Goal: Task Accomplishment & Management: Use online tool/utility

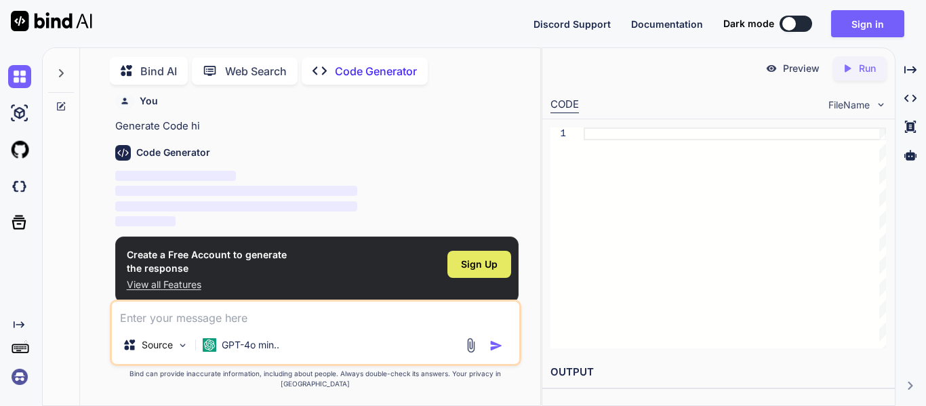
click at [476, 262] on span "Sign Up" at bounding box center [479, 265] width 37 height 14
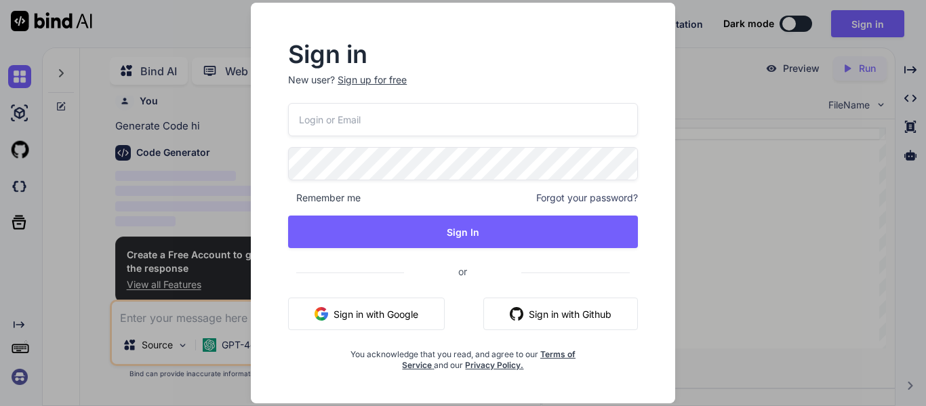
click at [384, 310] on button "Sign in with Google" at bounding box center [366, 314] width 157 height 33
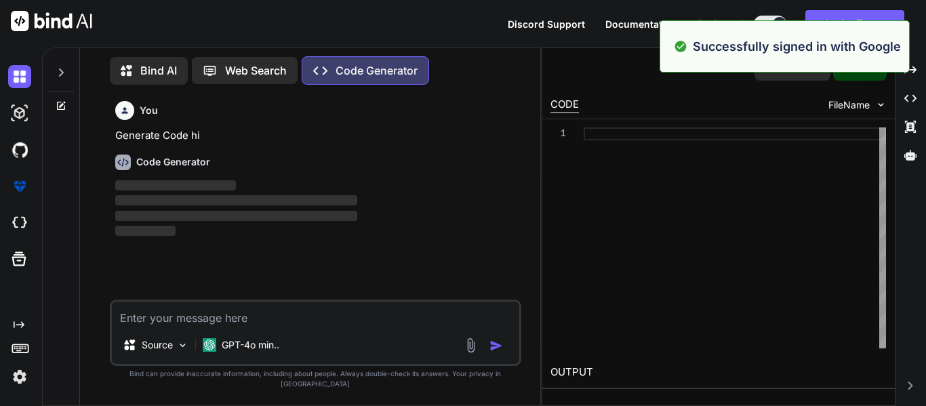
scroll to position [6, 0]
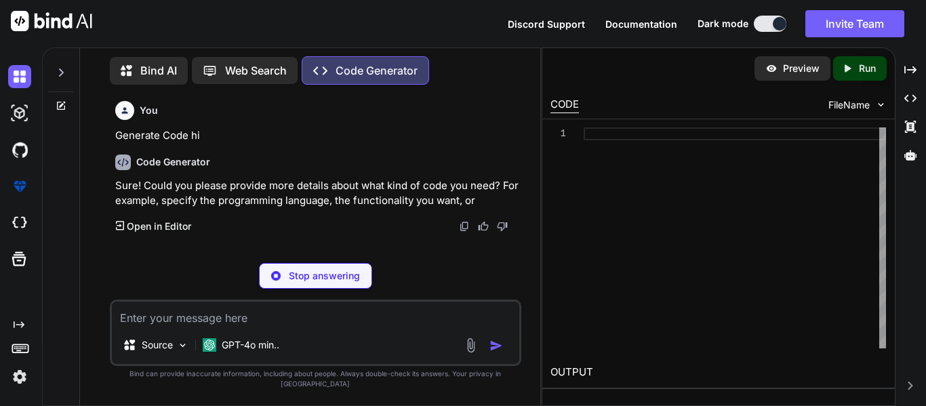
type textarea "x"
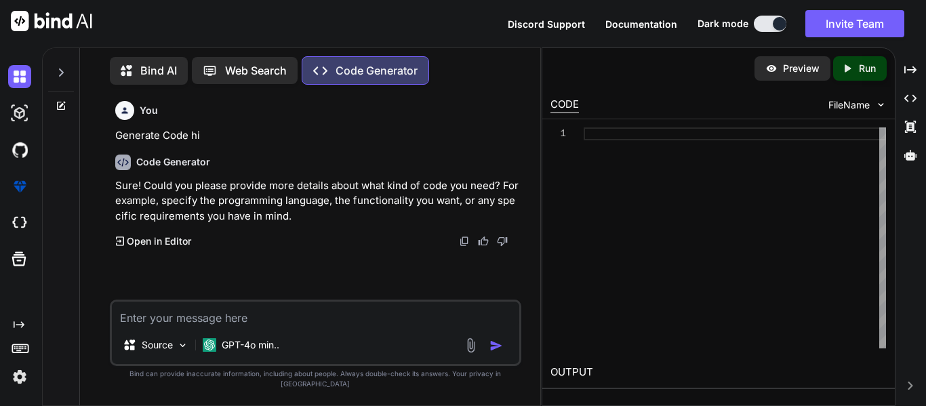
click at [176, 326] on textarea at bounding box center [315, 314] width 407 height 24
paste textarea "1. What is the primary goal of Responsible AI? To maximize profits from AI syst…"
type textarea "1. What is the primary goal of Responsible AI? To maximize profits from AI syst…"
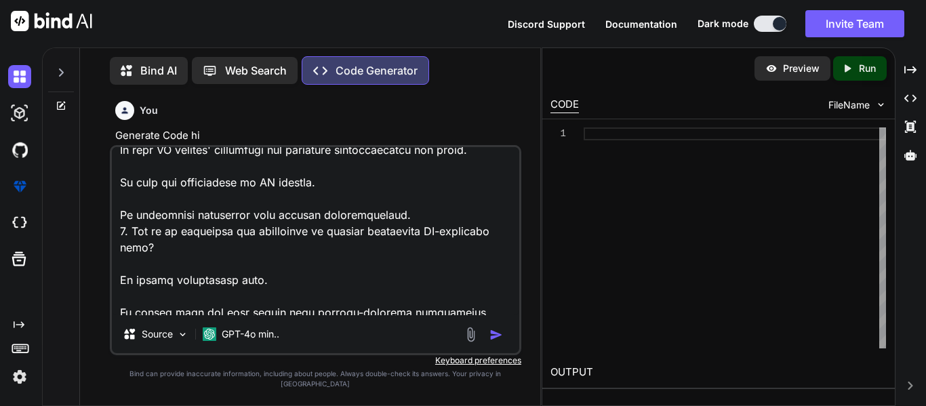
scroll to position [800, 0]
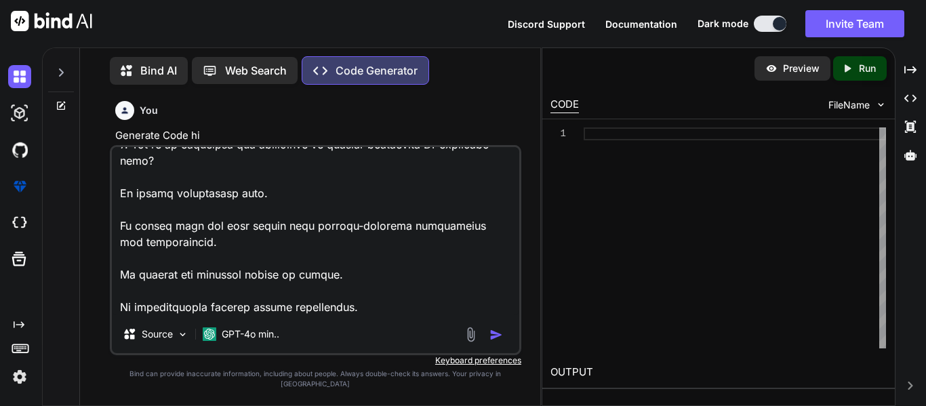
type textarea "x"
type textarea "1. What is the primary goal of Responsible AI? To maximize profits from AI syst…"
type textarea "x"
type textarea "1. What is the primary goal of Responsible AI? To maximize profits from AI syst…"
type textarea "x"
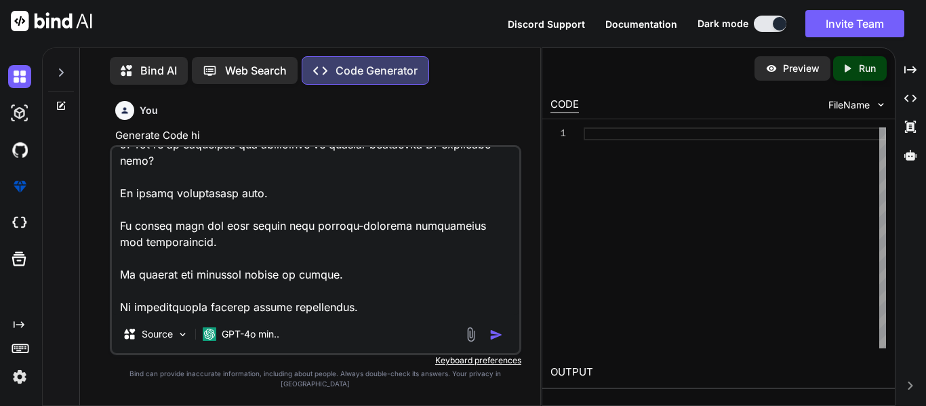
scroll to position [831, 0]
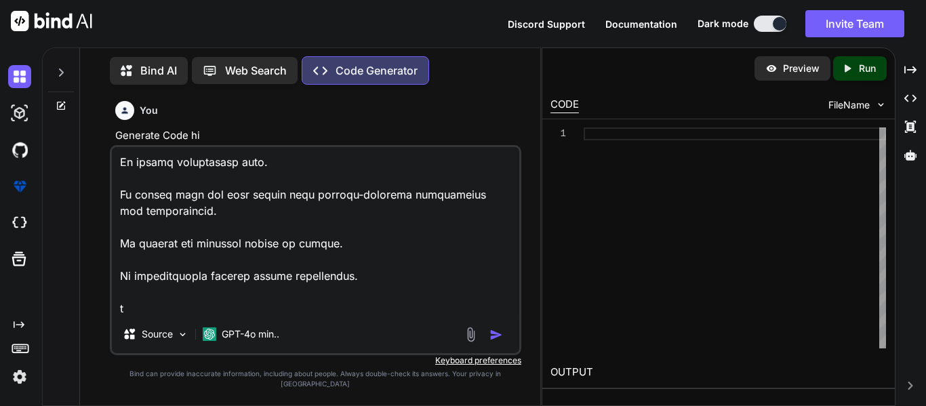
type textarea "1. What is the primary goal of Responsible AI? To maximize profits from AI syst…"
type textarea "x"
type textarea "1. What is the primary goal of Responsible AI? To maximize profits from AI syst…"
type textarea "x"
type textarea "1. What is the primary goal of Responsible AI? To maximize profits from AI syst…"
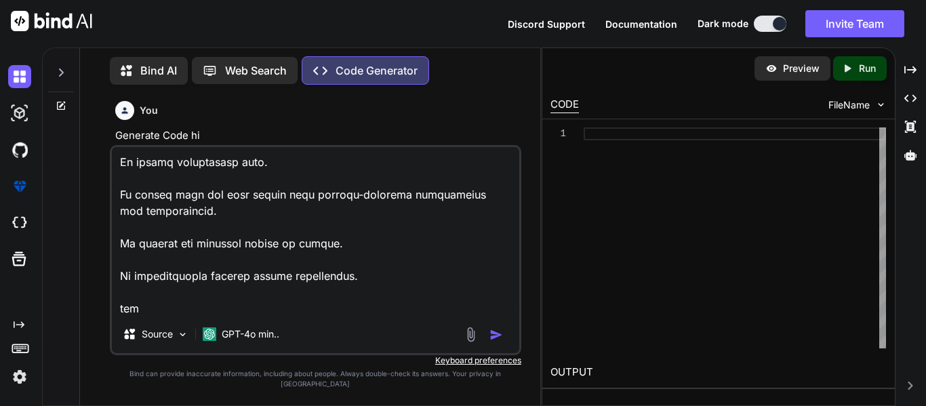
type textarea "x"
type textarea "1. What is the primary goal of Responsible AI? To maximize profits from AI syst…"
type textarea "x"
type textarea "1. What is the primary goal of Responsible AI? To maximize profits from AI syst…"
type textarea "x"
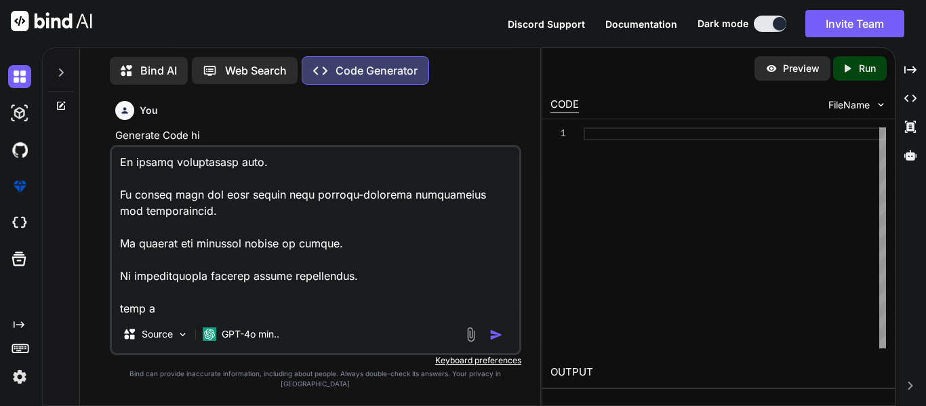
type textarea "1. What is the primary goal of Responsible AI? To maximize profits from AI syst…"
type textarea "x"
type textarea "1. What is the primary goal of Responsible AI? To maximize profits from AI syst…"
type textarea "x"
type textarea "1. What is the primary goal of Responsible AI? To maximize profits from AI syst…"
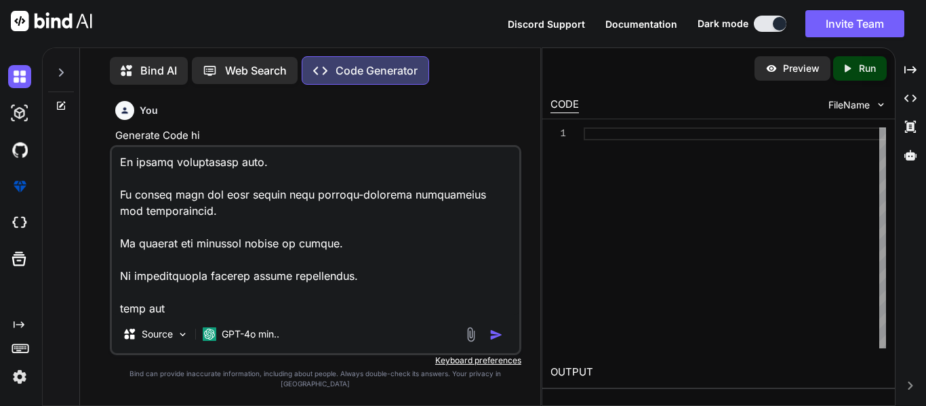
type textarea "x"
type textarea "1. What is the primary goal of Responsible AI? To maximize profits from AI syst…"
type textarea "x"
type textarea "1. What is the primary goal of Responsible AI? To maximize profits from AI syst…"
type textarea "x"
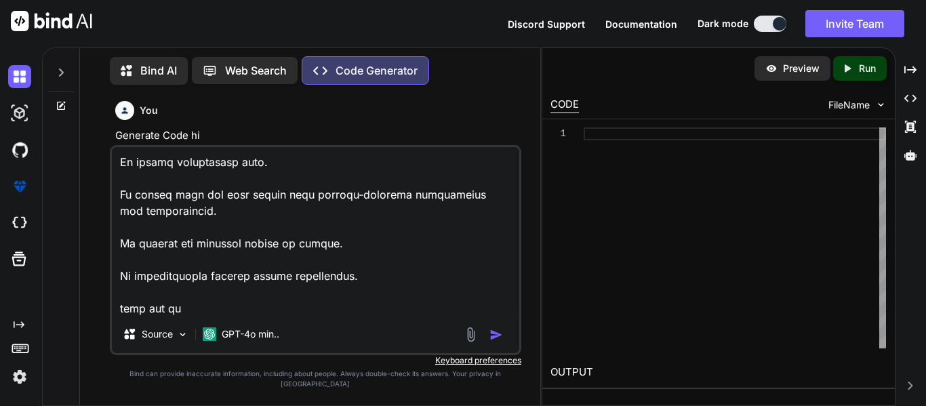
type textarea "1. What is the primary goal of Responsible AI? To maximize profits from AI syst…"
type textarea "x"
type textarea "1. What is the primary goal of Responsible AI? To maximize profits from AI syst…"
type textarea "x"
type textarea "1. What is the primary goal of Responsible AI? To maximize profits from AI syst…"
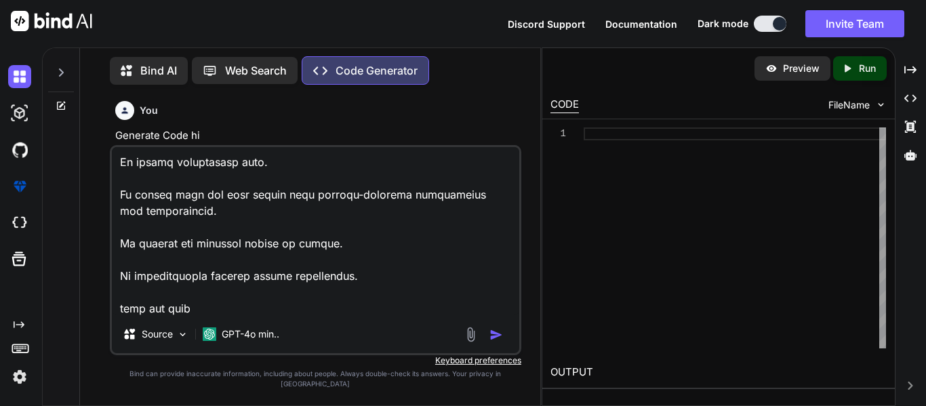
type textarea "x"
type textarea "1. What is the primary goal of Responsible AI? To maximize profits from AI syst…"
type textarea "x"
type textarea "1. What is the primary goal of Responsible AI? To maximize profits from AI syst…"
type textarea "x"
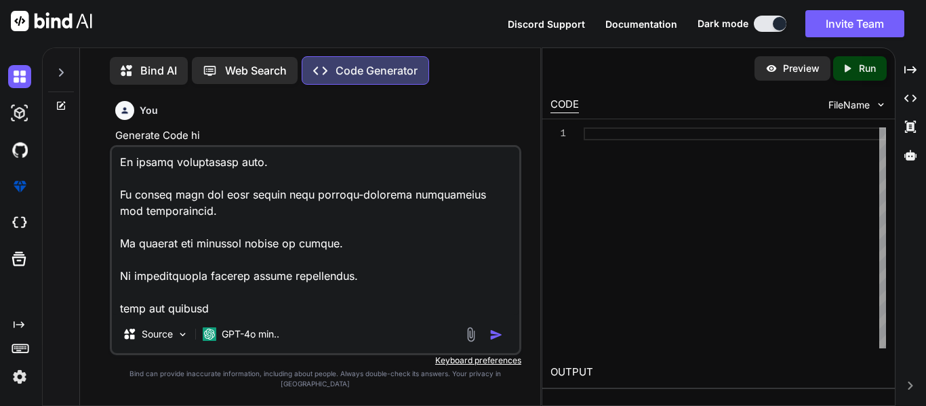
type textarea "1. What is the primary goal of Responsible AI? To maximize profits from AI syst…"
type textarea "x"
type textarea "1. What is the primary goal of Responsible AI? To maximize profits from AI syst…"
type textarea "x"
type textarea "1. What is the primary goal of Responsible AI? To maximize profits from AI syst…"
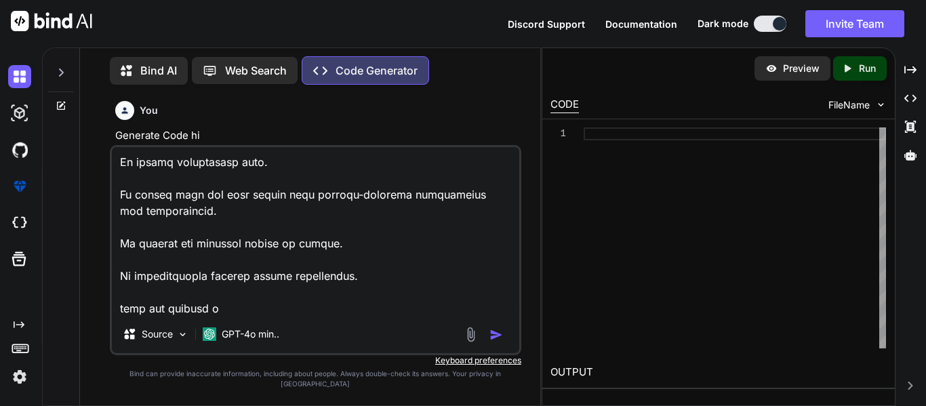
type textarea "x"
type textarea "1. What is the primary goal of Responsible AI? To maximize profits from AI syst…"
type textarea "x"
type textarea "1. What is the primary goal of Responsible AI? To maximize profits from AI syst…"
type textarea "x"
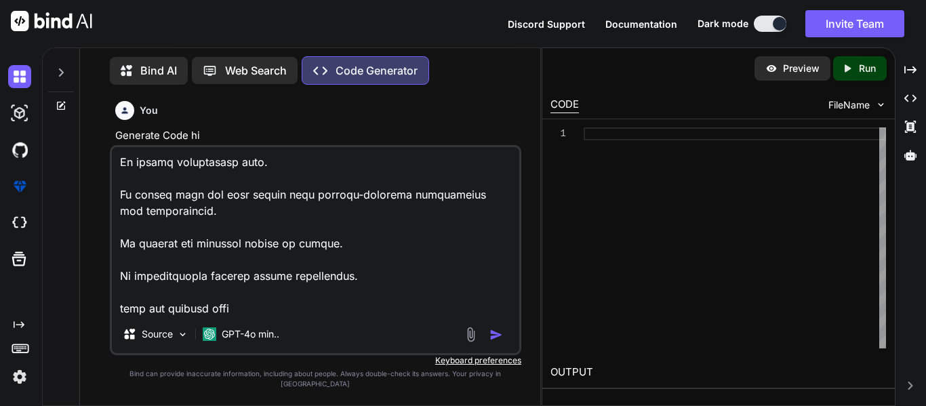
type textarea "1. What is the primary goal of Responsible AI? To maximize profits from AI syst…"
type textarea "x"
type textarea "1. What is the primary goal of Responsible AI? To maximize profits from AI syst…"
type textarea "x"
type textarea "1. What is the primary goal of Responsible AI? To maximize profits from AI syst…"
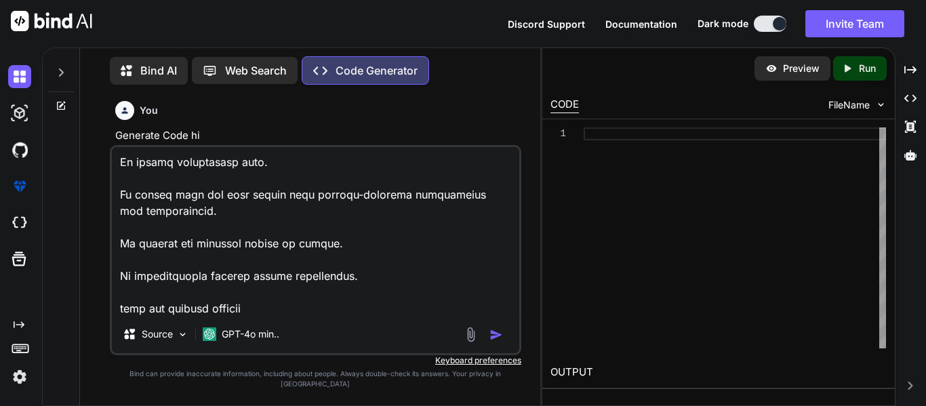
type textarea "x"
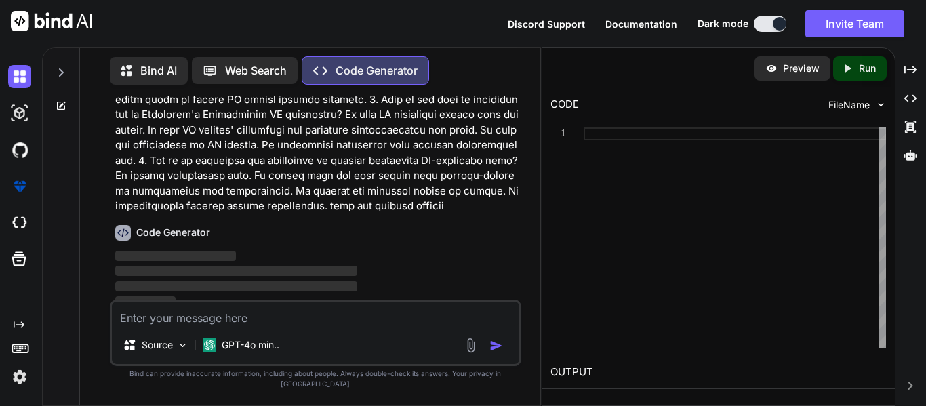
scroll to position [356, 0]
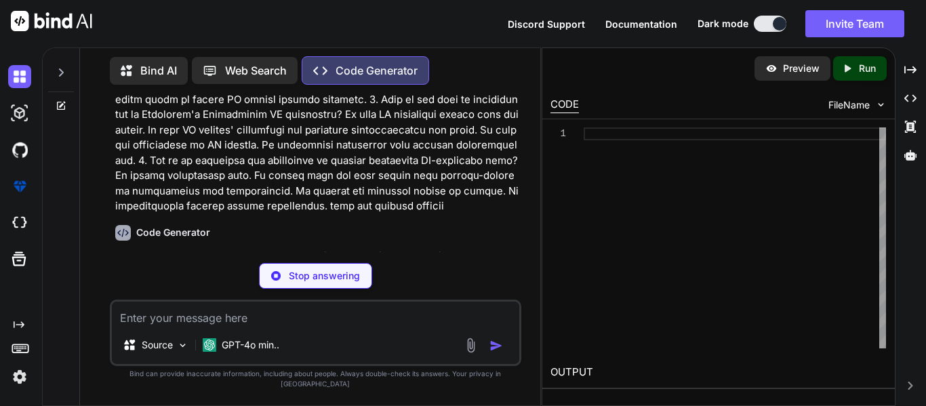
type textarea "x"
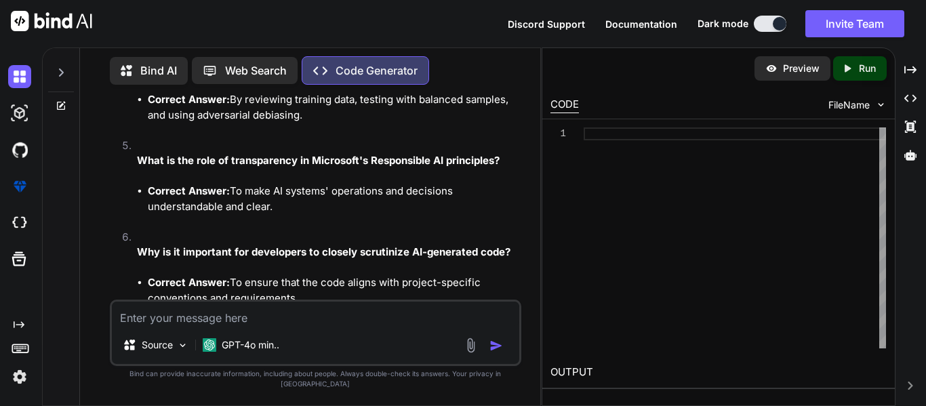
scroll to position [872, 0]
